Goal: Task Accomplishment & Management: Manage account settings

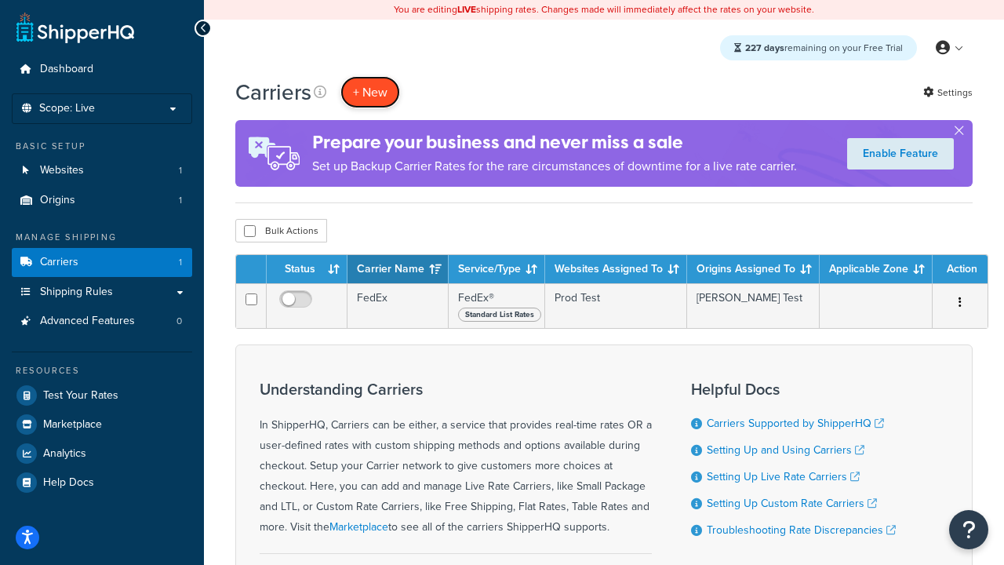
click at [370, 92] on button "+ New" at bounding box center [370, 92] width 60 height 32
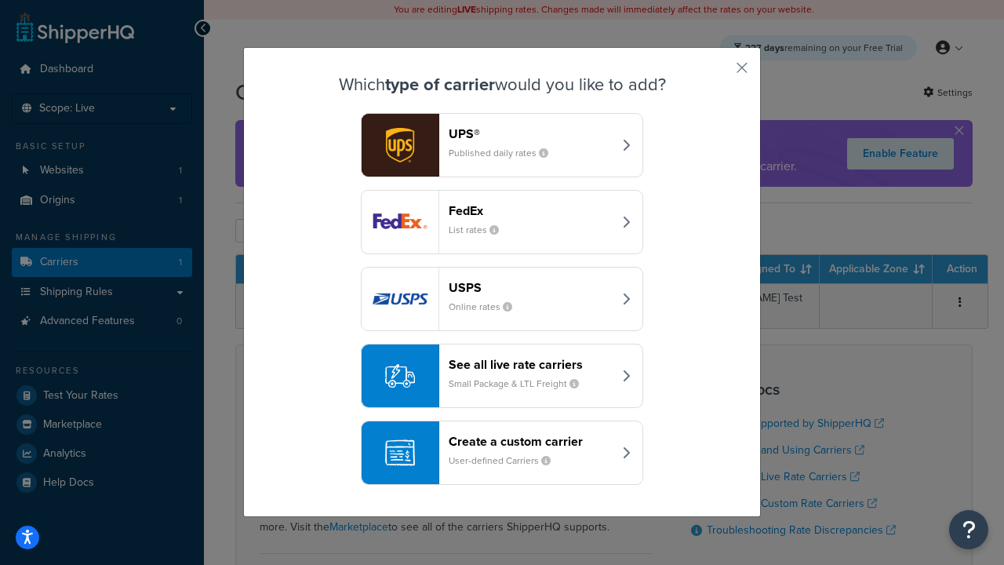
click at [502, 222] on div "FedEx List rates" at bounding box center [531, 222] width 164 height 38
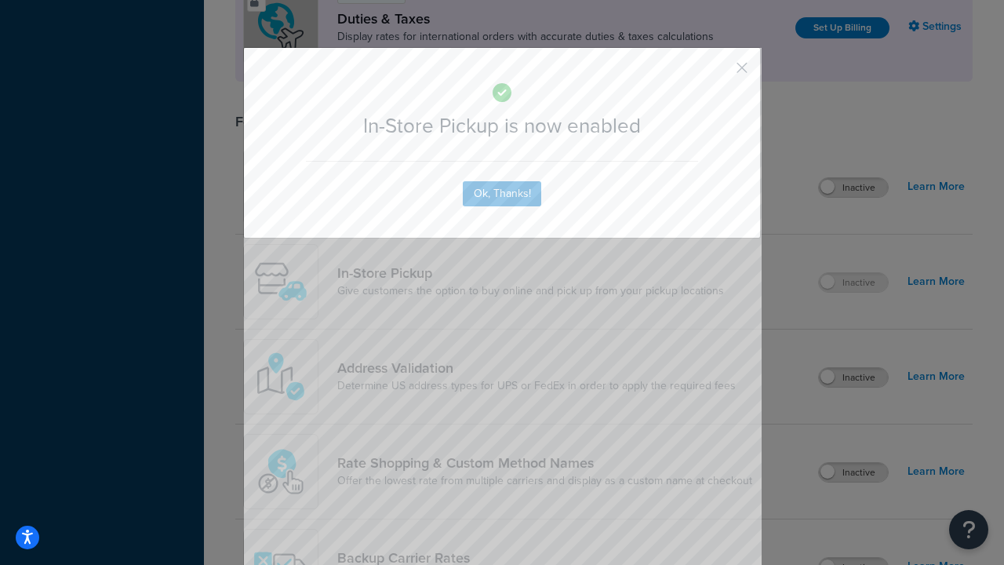
click at [719, 73] on button "button" at bounding box center [719, 73] width 4 height 4
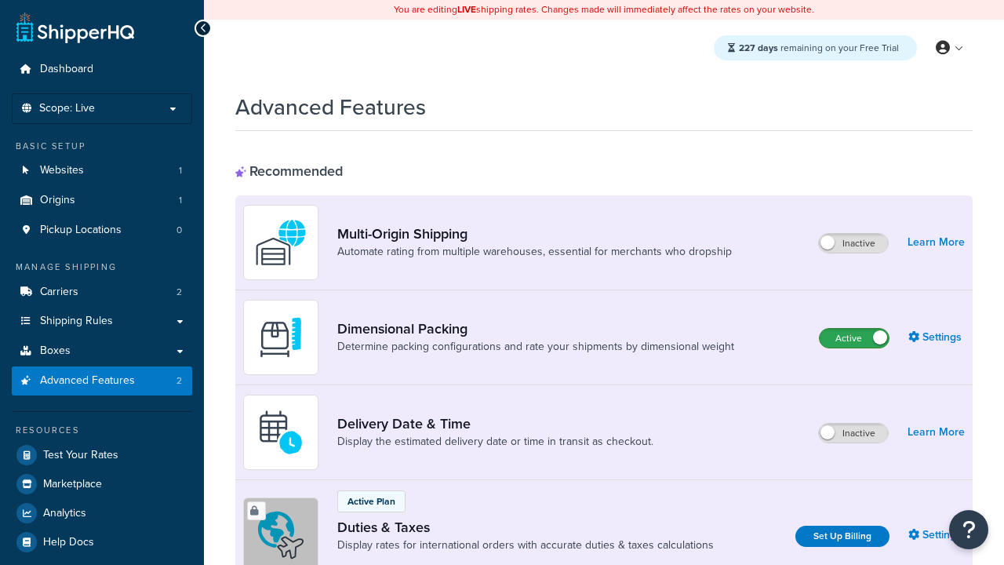
click at [854, 338] on label "Active" at bounding box center [854, 338] width 69 height 19
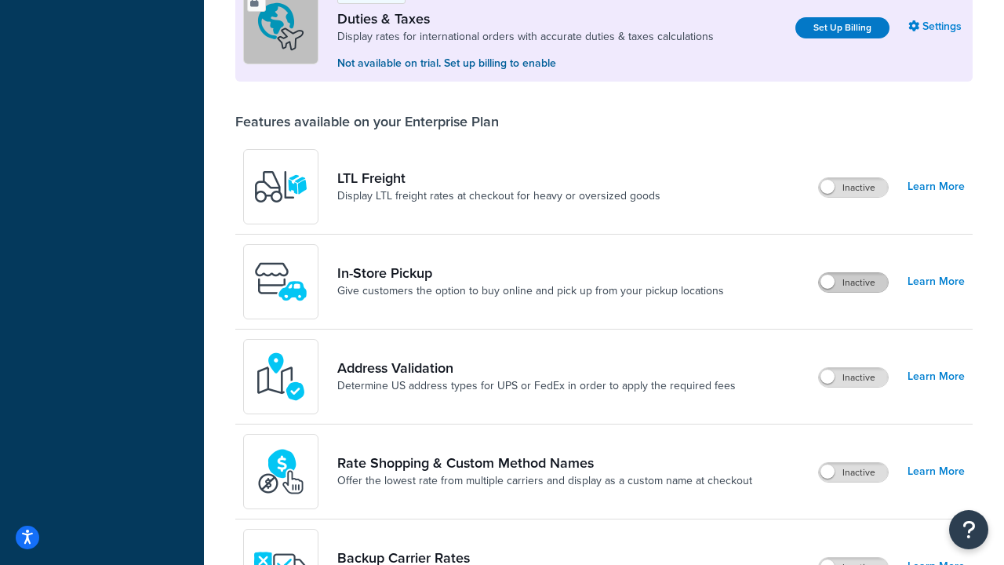
scroll to position [479, 0]
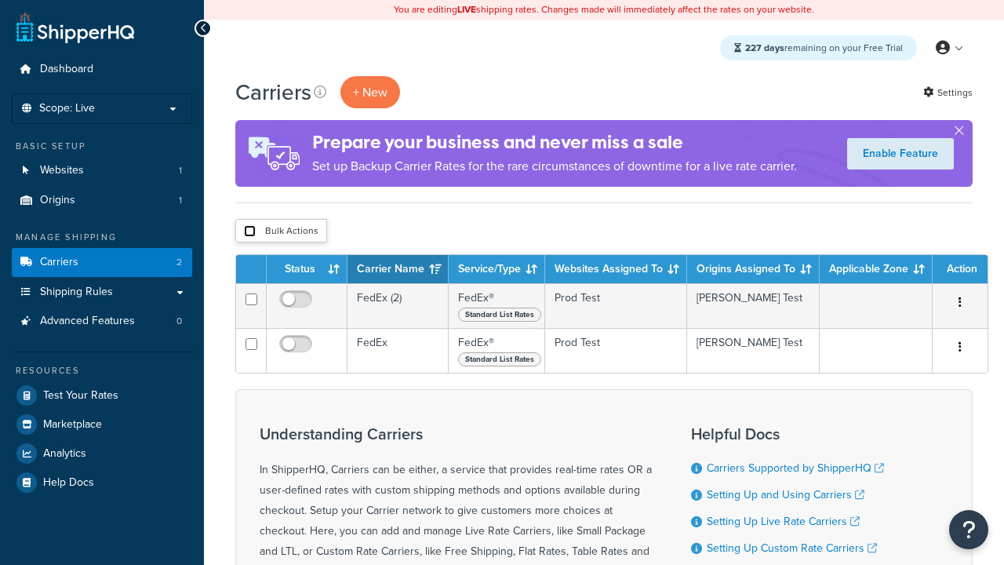
click at [249, 231] on input "checkbox" at bounding box center [250, 231] width 12 height 12
checkbox input "true"
click at [0, 0] on button "Delete" at bounding box center [0, 0] width 0 height 0
